Goal: Navigation & Orientation: Find specific page/section

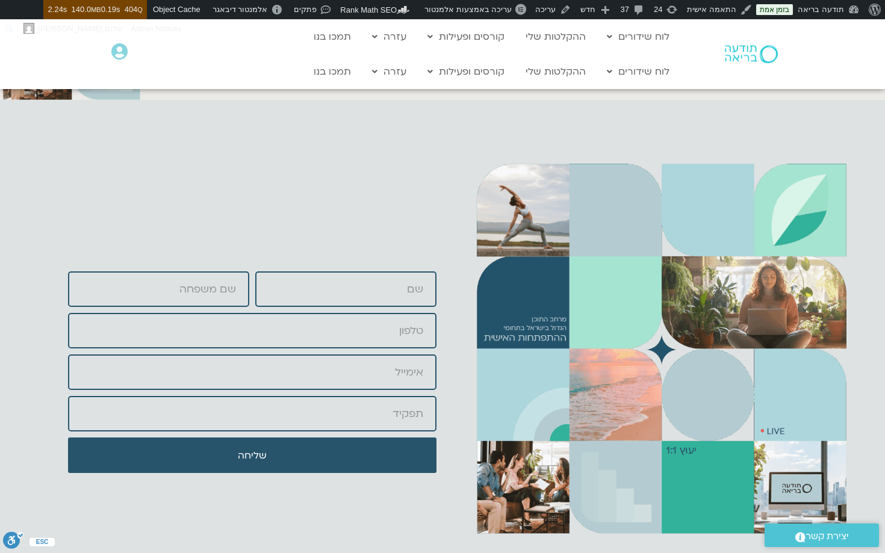
scroll to position [4114, 0]
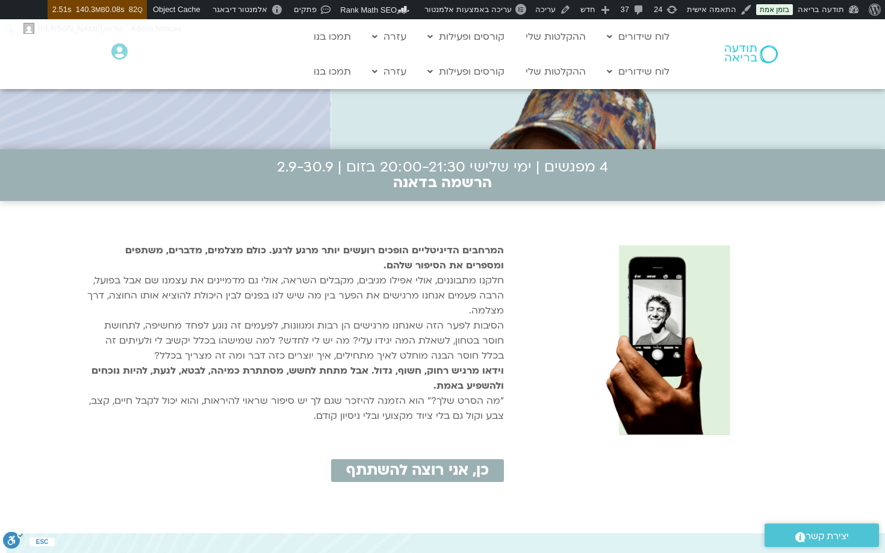
scroll to position [302, 0]
click at [575, 335] on img at bounding box center [656, 337] width 297 height 198
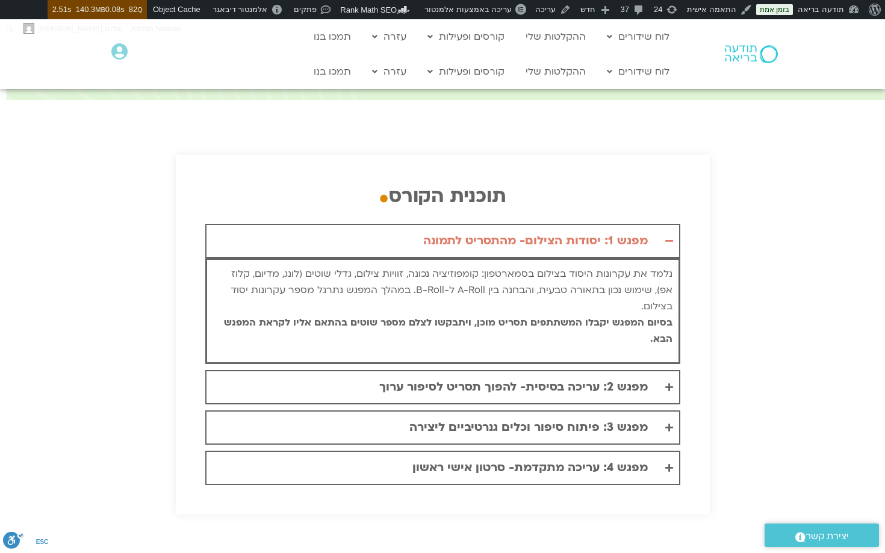
scroll to position [1807, 0]
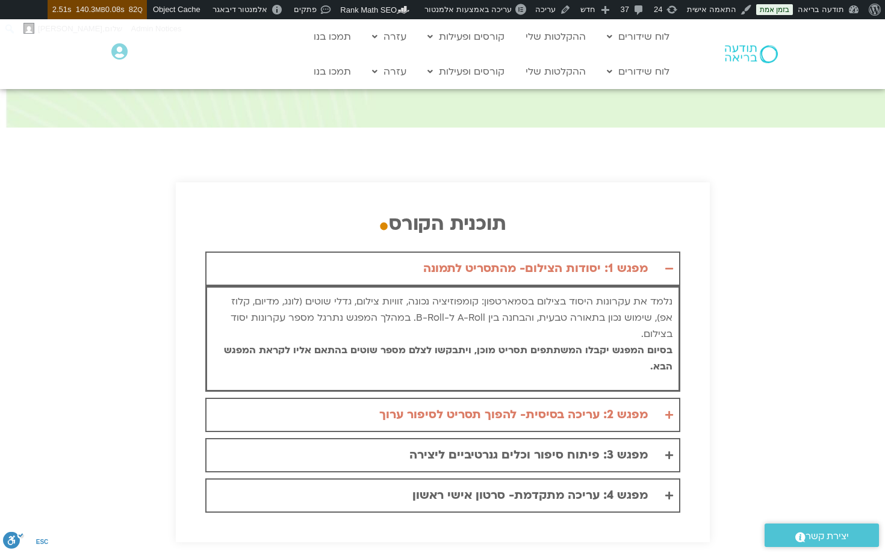
click at [605, 405] on div "מפגש 2: עריכה בסיסית- להפוך תסריט לסיפור ערוך" at bounding box center [513, 415] width 268 height 20
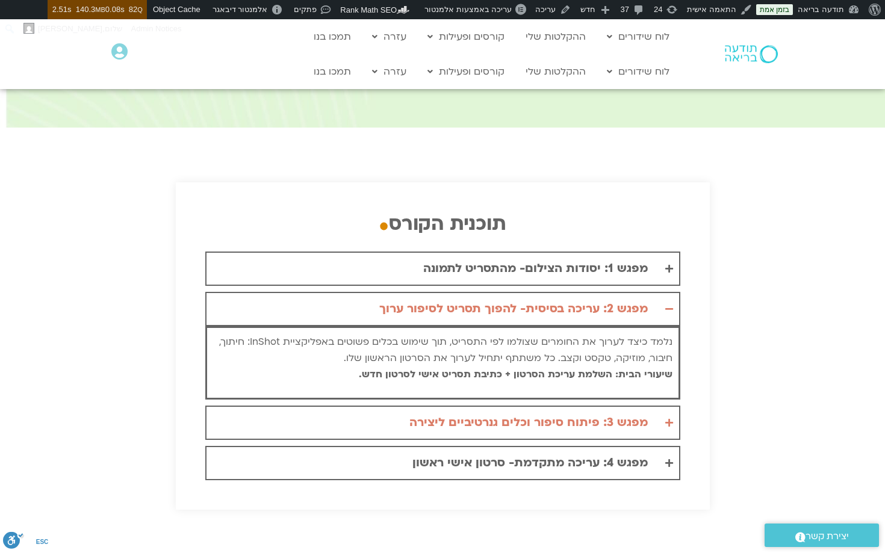
click at [605, 413] on div "מפגש 3: פיתוח סיפור וכלים גנרטיביים ליצירה" at bounding box center [528, 423] width 238 height 20
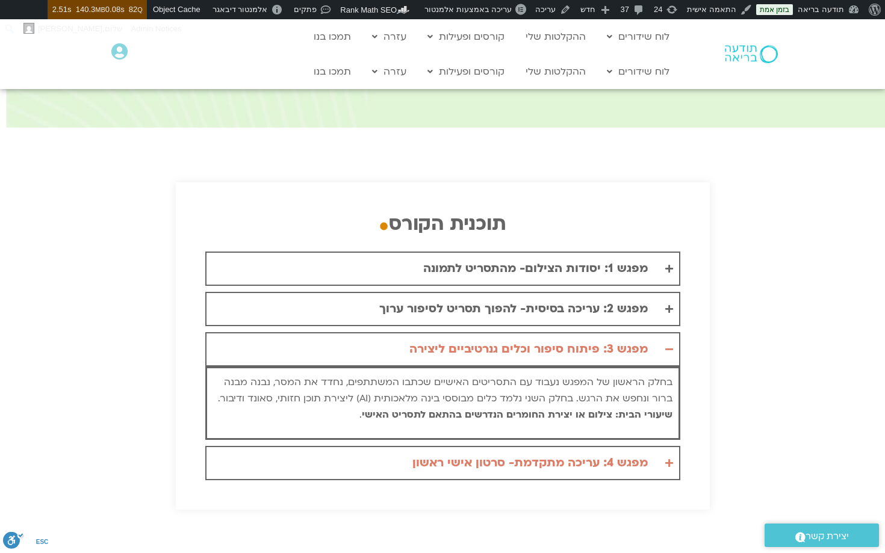
click at [613, 453] on div "מפגש 4: עריכה מתקדמת- סרטון אישי ראשון" at bounding box center [529, 463] width 235 height 20
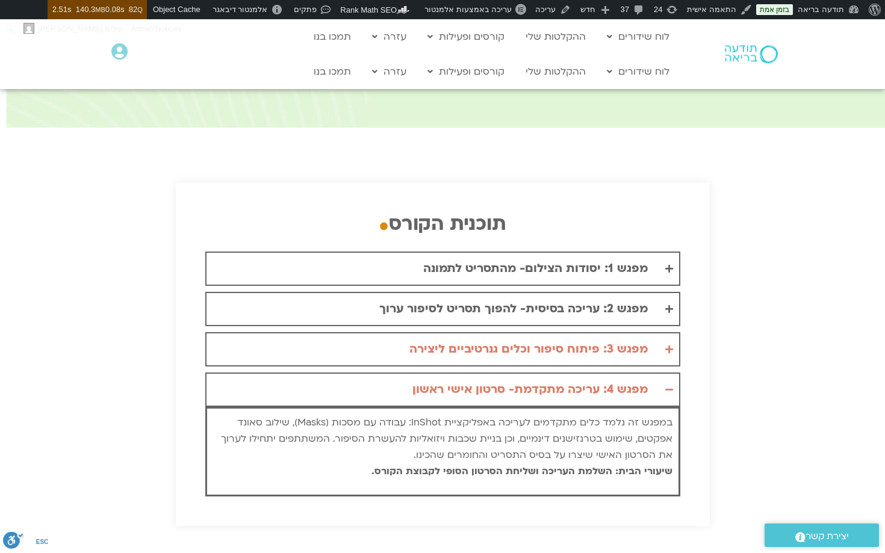
click at [612, 340] on div "מפגש 3: פיתוח סיפור וכלים גנרטיביים ליצירה" at bounding box center [528, 350] width 238 height 20
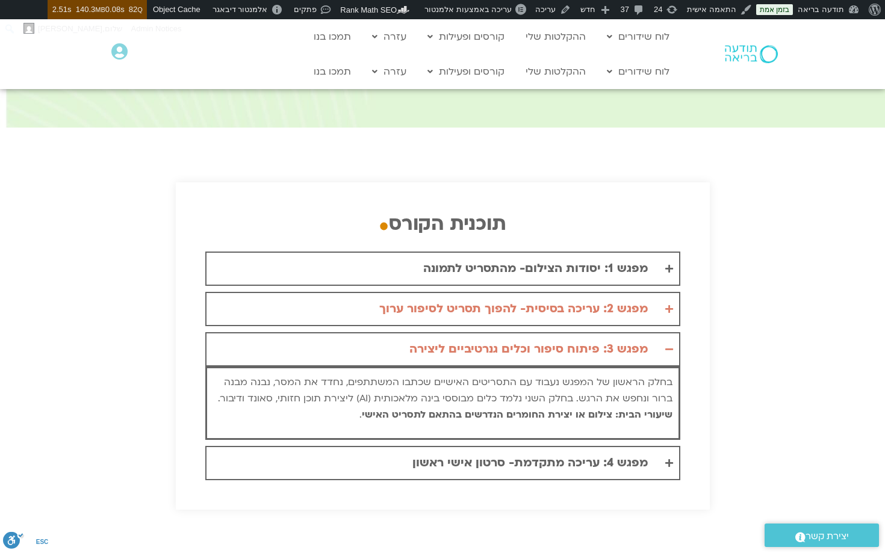
click at [614, 292] on summary "מפגש 2: עריכה בסיסית- להפוך תסריט לסיפור ערוך" at bounding box center [442, 309] width 475 height 34
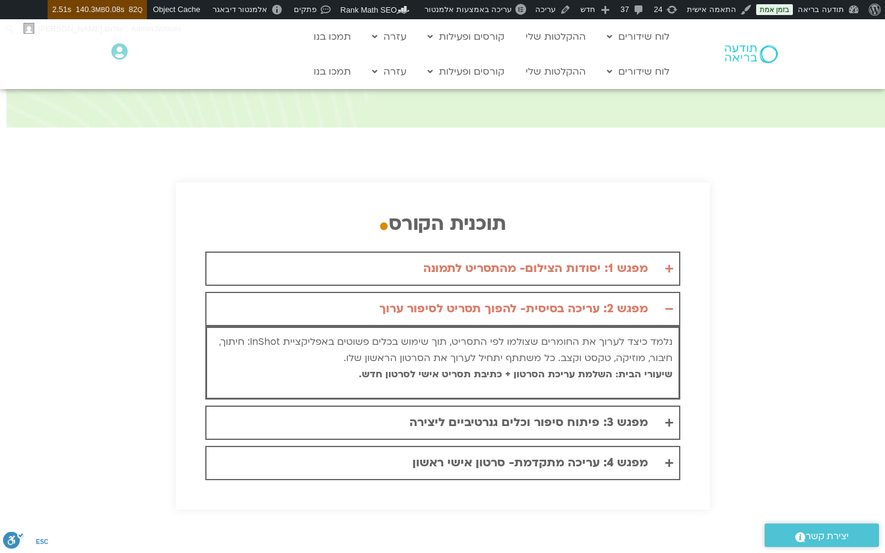
click at [619, 259] on div "מפגש 1: יסודות הצילום- מהתסריט לתמונה" at bounding box center [535, 269] width 225 height 20
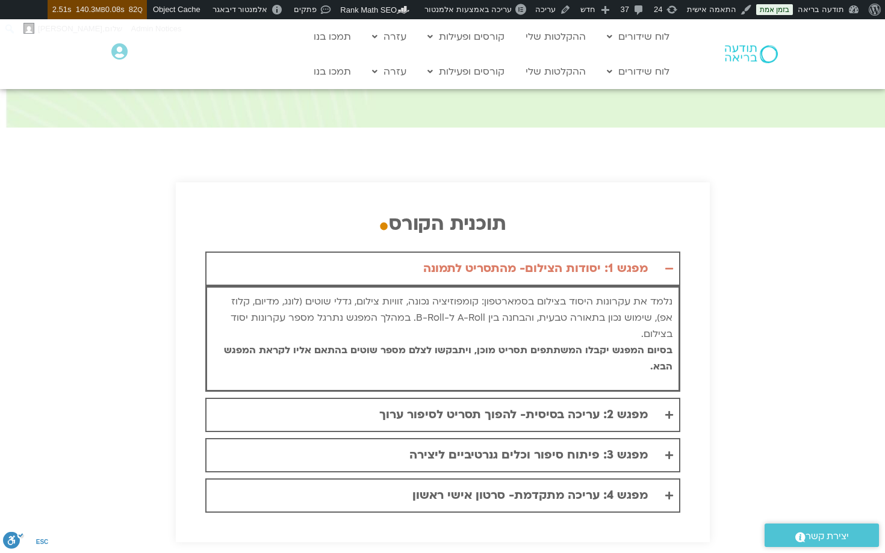
click at [619, 259] on div "מפגש 1: יסודות הצילום- מהתסריט לתמונה" at bounding box center [535, 269] width 225 height 20
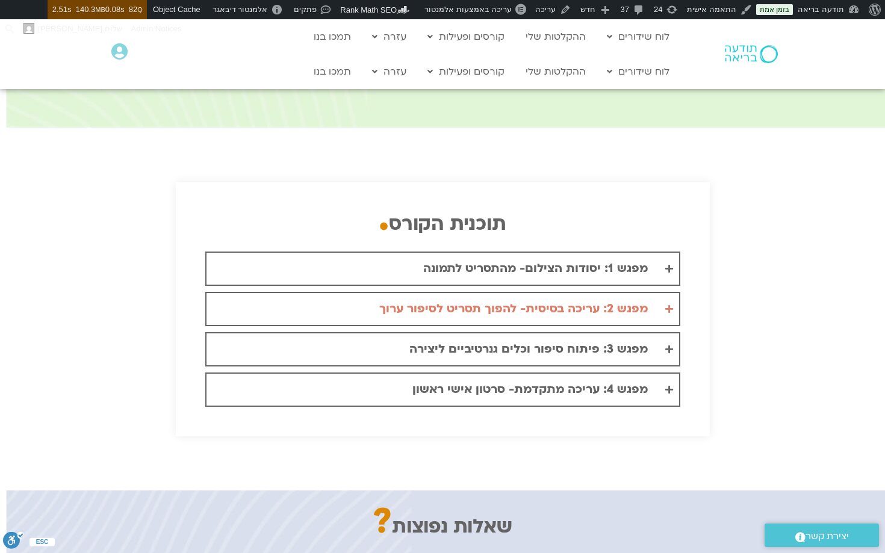
click at [620, 299] on div "מפגש 2: עריכה בסיסית- להפוך תסריט לסיפור ערוך" at bounding box center [513, 309] width 268 height 20
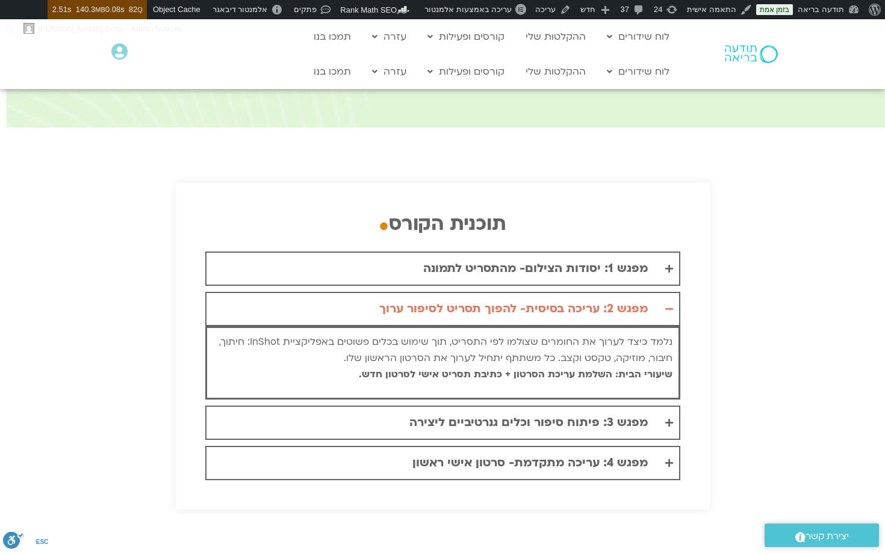
click at [620, 299] on div "מפגש 2: עריכה בסיסית- להפוך תסריט לסיפור ערוך" at bounding box center [513, 309] width 268 height 20
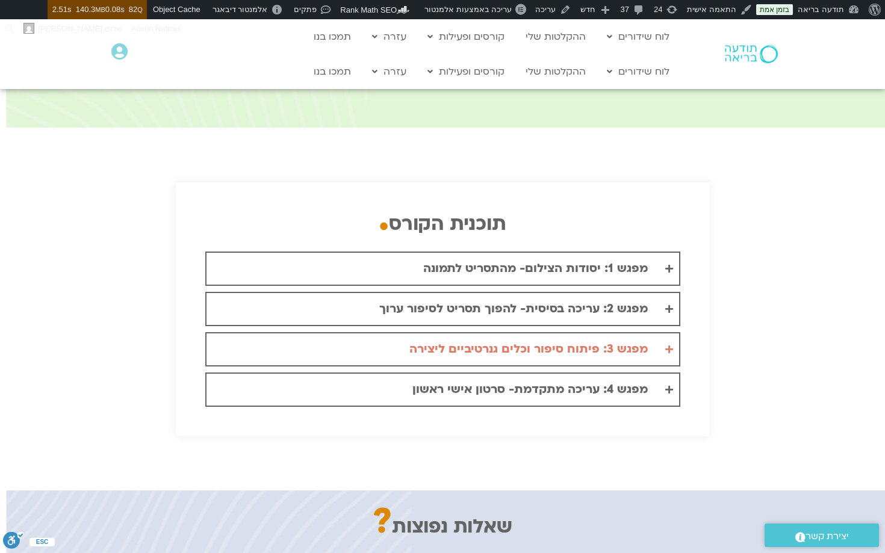
click at [619, 340] on div "מפגש 3: פיתוח סיפור וכלים גנרטיביים ליצירה" at bounding box center [528, 350] width 238 height 20
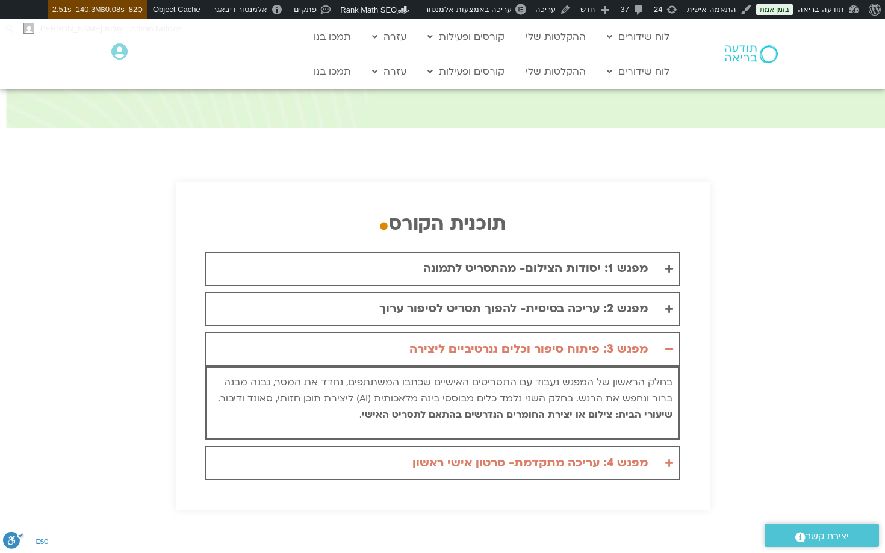
click at [622, 453] on div "מפגש 4: עריכה מתקדמת- סרטון אישי ראשון" at bounding box center [529, 463] width 235 height 20
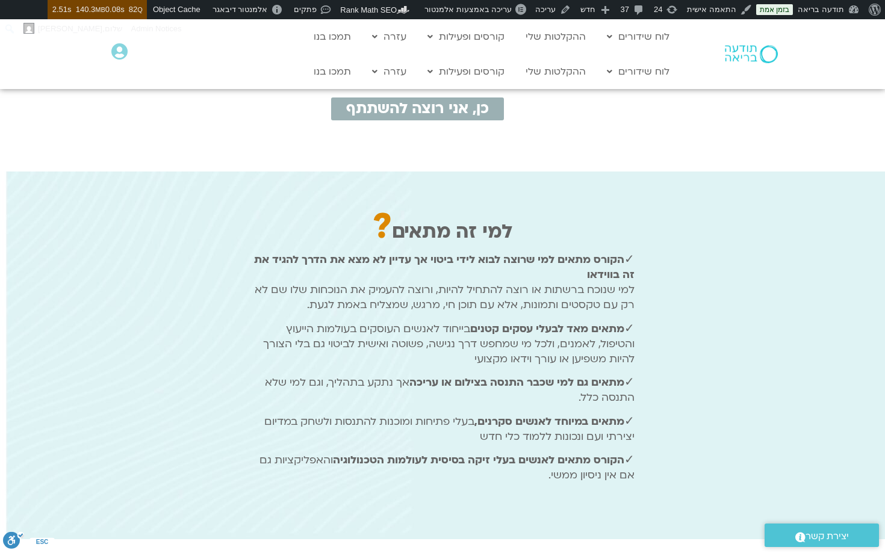
scroll to position [671, 0]
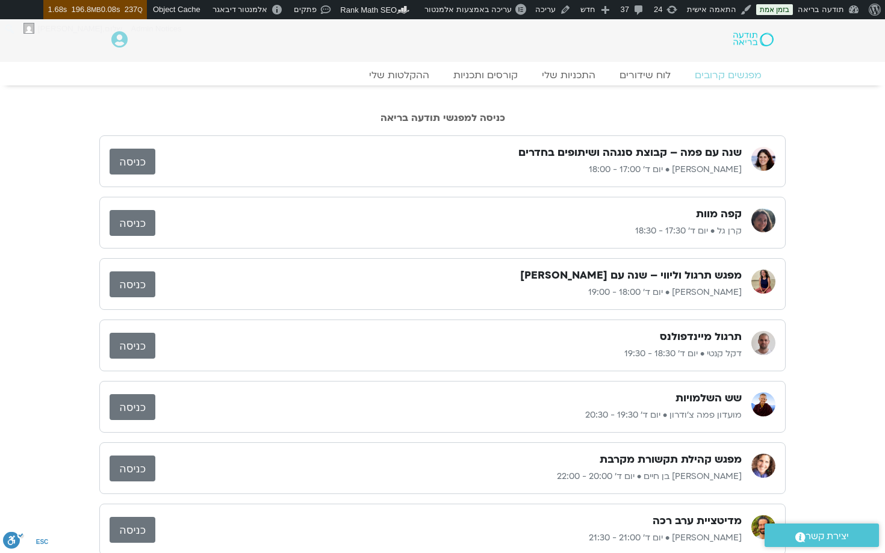
click at [139, 160] on link "כניסה" at bounding box center [133, 162] width 46 height 26
